Goal: Find contact information: Find contact information

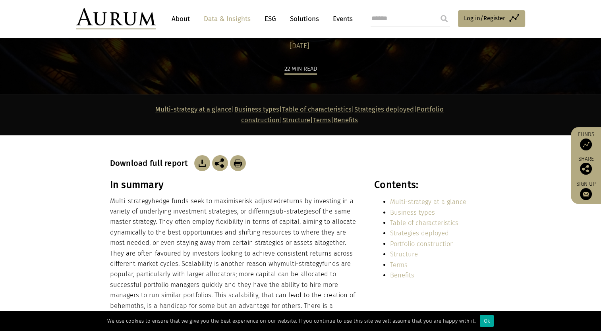
scroll to position [87, 0]
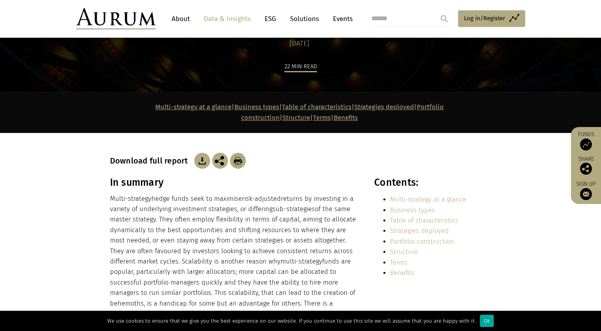
click at [176, 13] on link "About" at bounding box center [181, 19] width 26 height 15
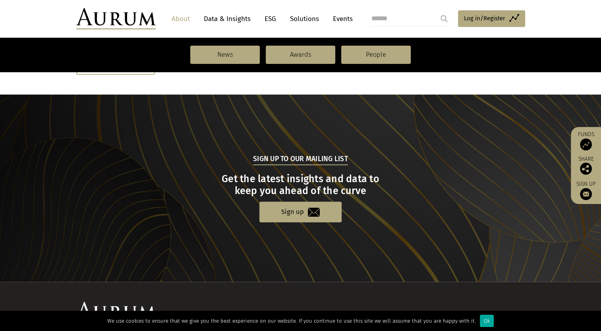
scroll to position [852, 0]
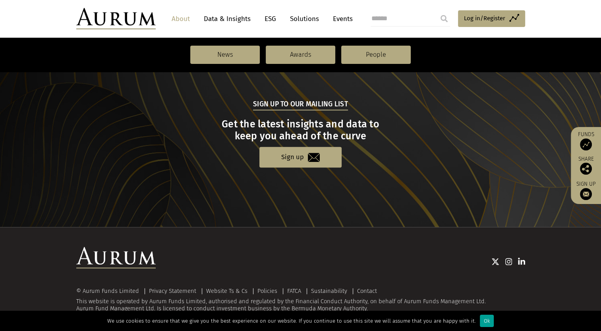
click at [481, 323] on div "Ok" at bounding box center [486, 321] width 14 height 12
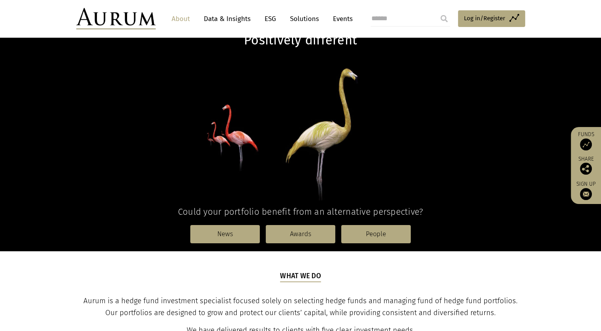
scroll to position [59, 0]
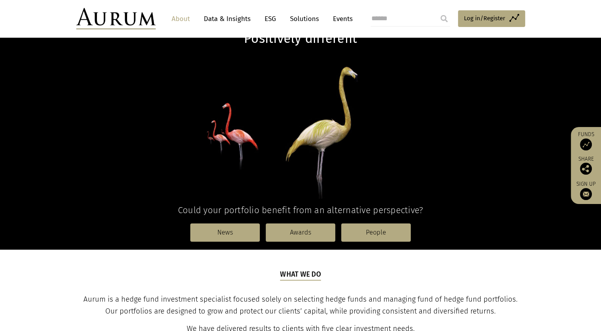
click at [309, 20] on link "Solutions" at bounding box center [304, 19] width 37 height 15
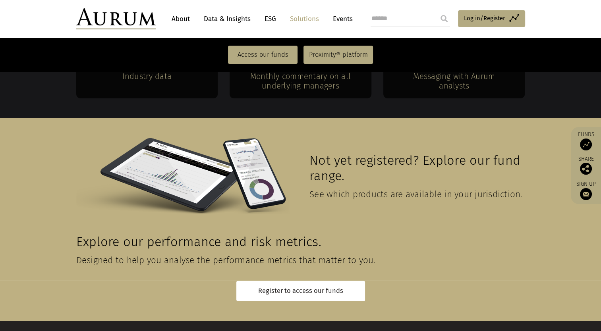
scroll to position [1772, 0]
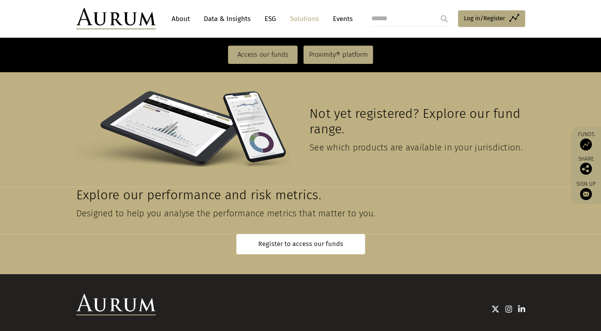
click at [174, 15] on link "About" at bounding box center [181, 19] width 26 height 15
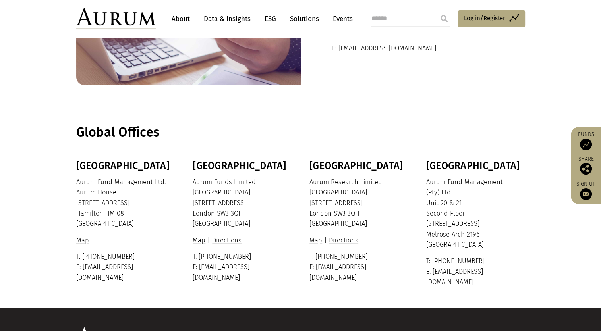
scroll to position [113, 0]
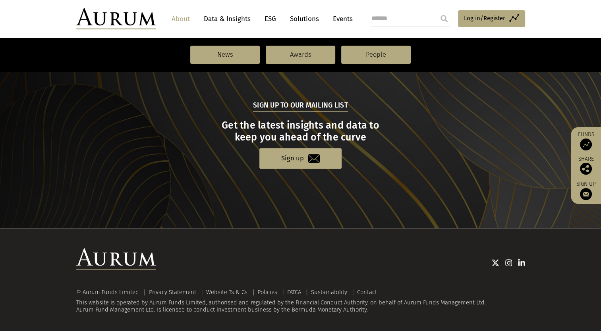
scroll to position [852, 0]
